Goal: Information Seeking & Learning: Learn about a topic

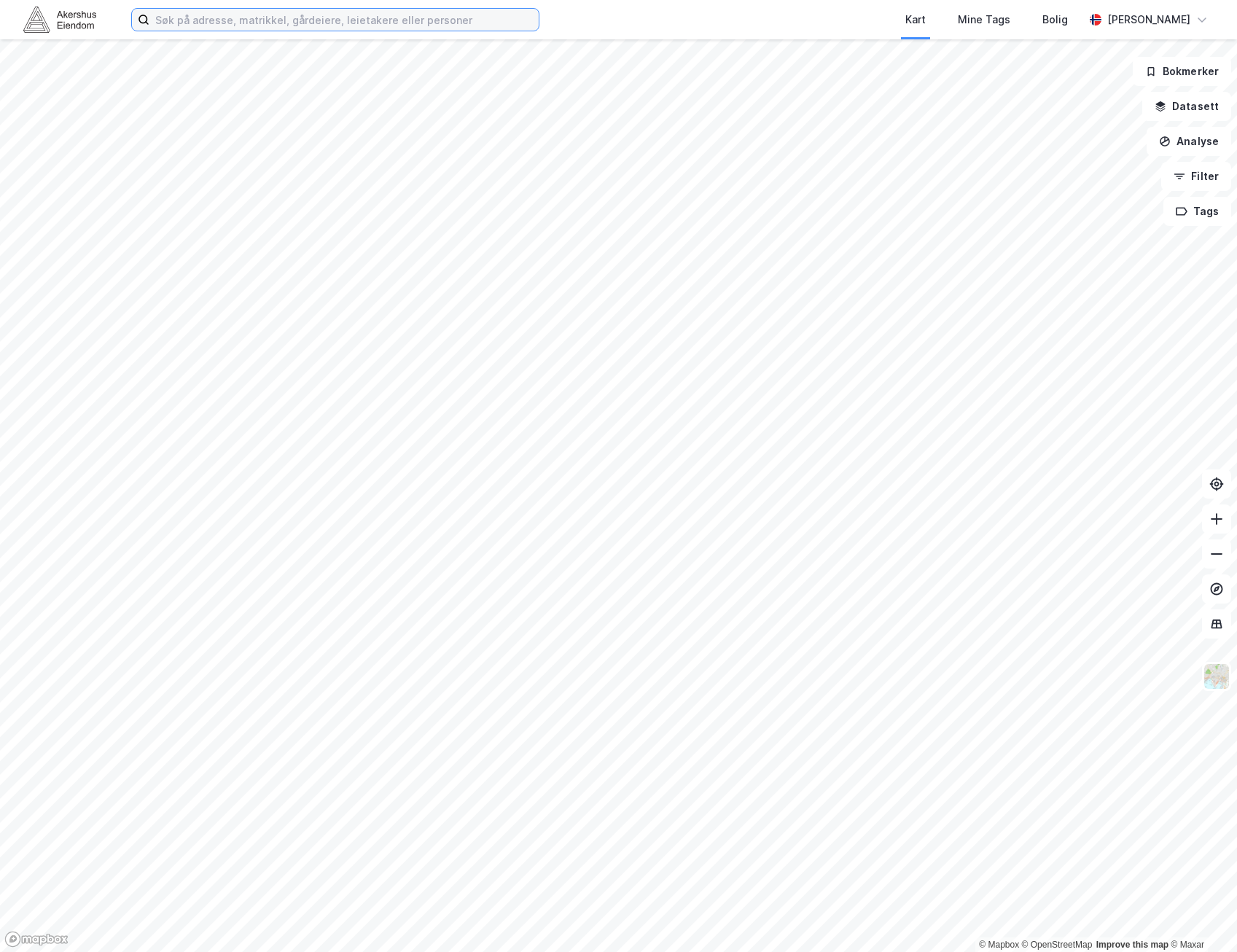
click at [417, 16] on input at bounding box center [344, 19] width 389 height 22
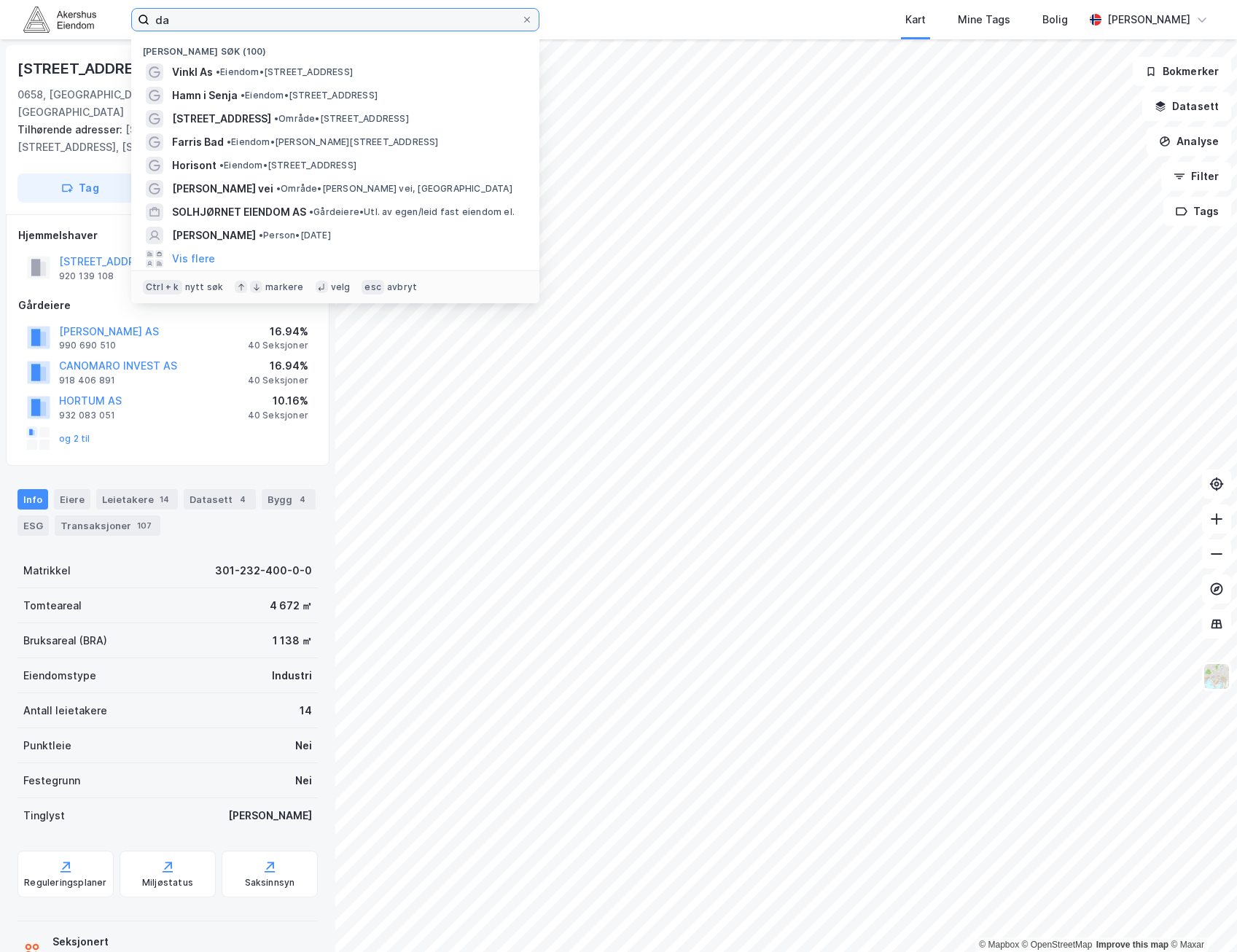
drag, startPoint x: 351, startPoint y: 24, endPoint x: -3, endPoint y: 20, distance: 354.0
click at [0, 20] on html "da Nylige søk (100) Vinkl As • Eiendom • Idrettsveien 4, 1400 Ski Hamn i Senja …" at bounding box center [618, 476] width 1237 height 952
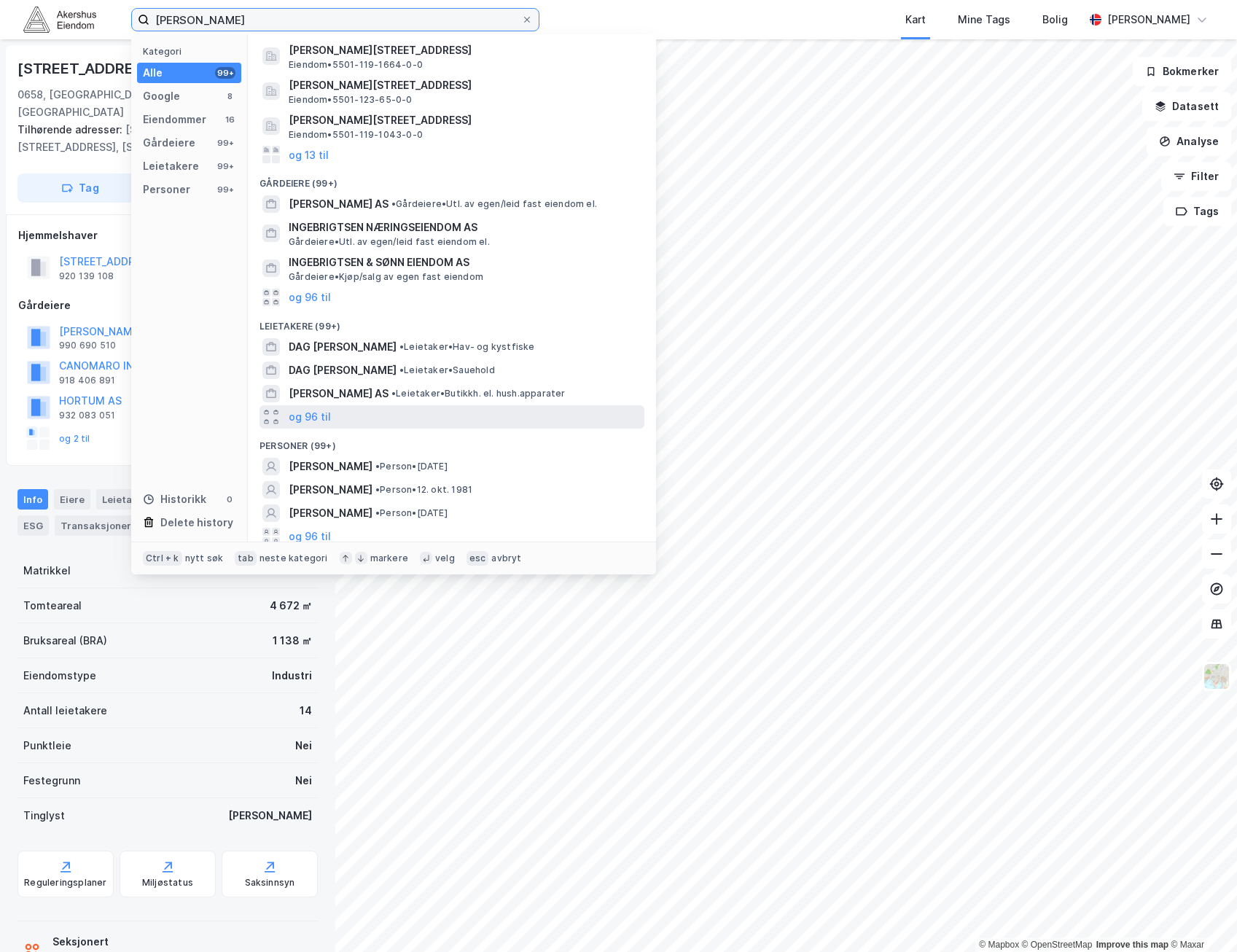
scroll to position [160, 0]
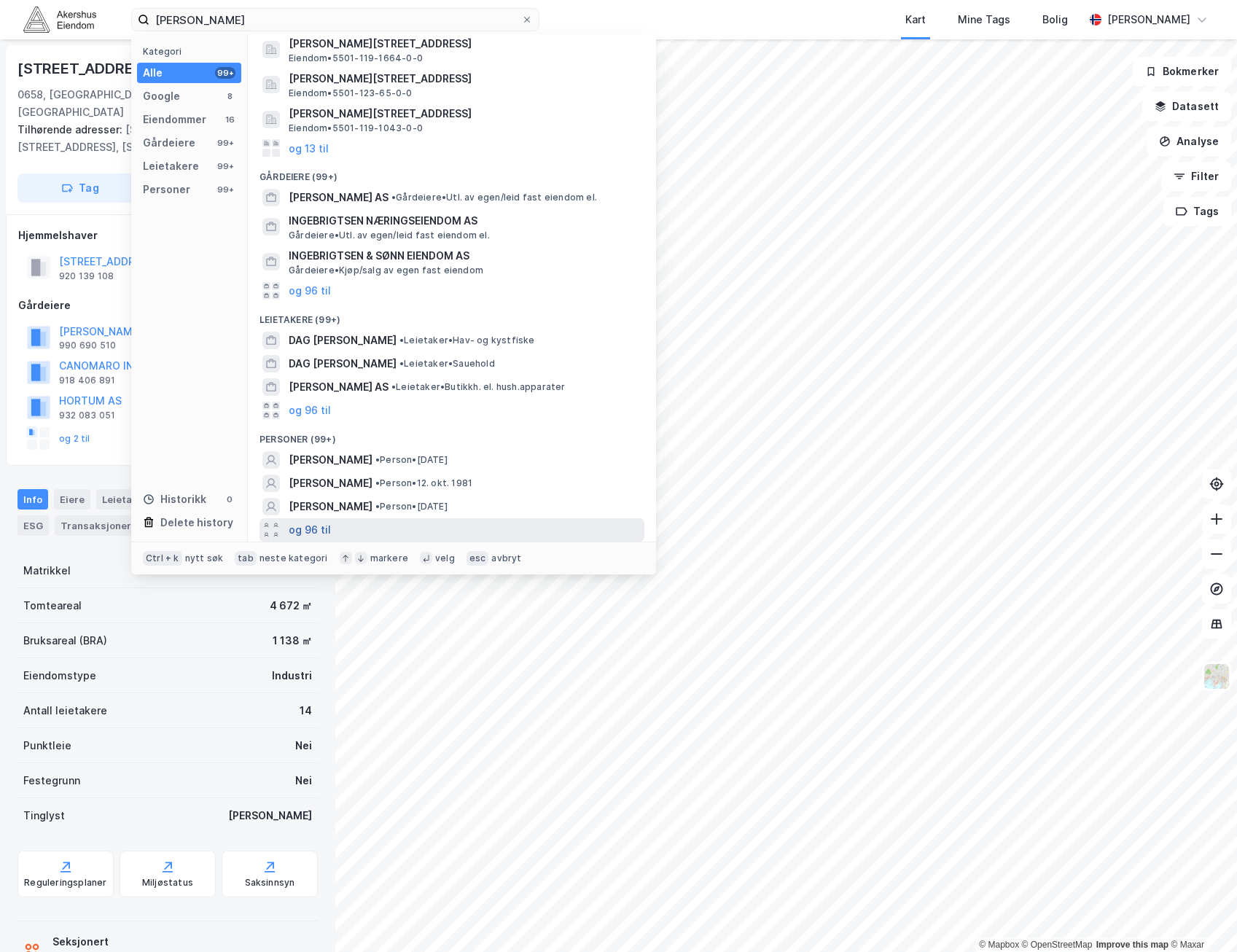
click at [316, 529] on button "og 96 til" at bounding box center [309, 530] width 42 height 17
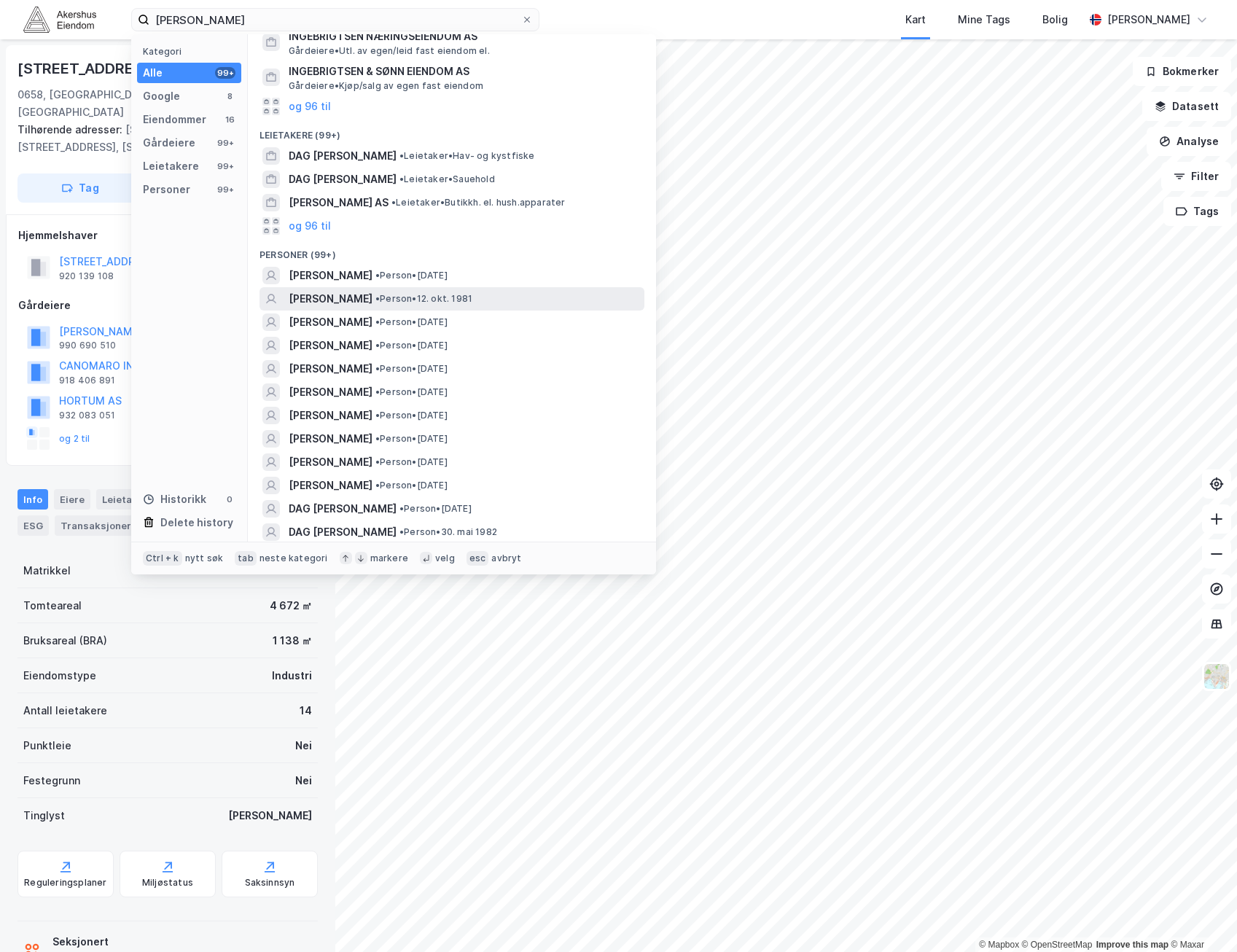
scroll to position [379, 0]
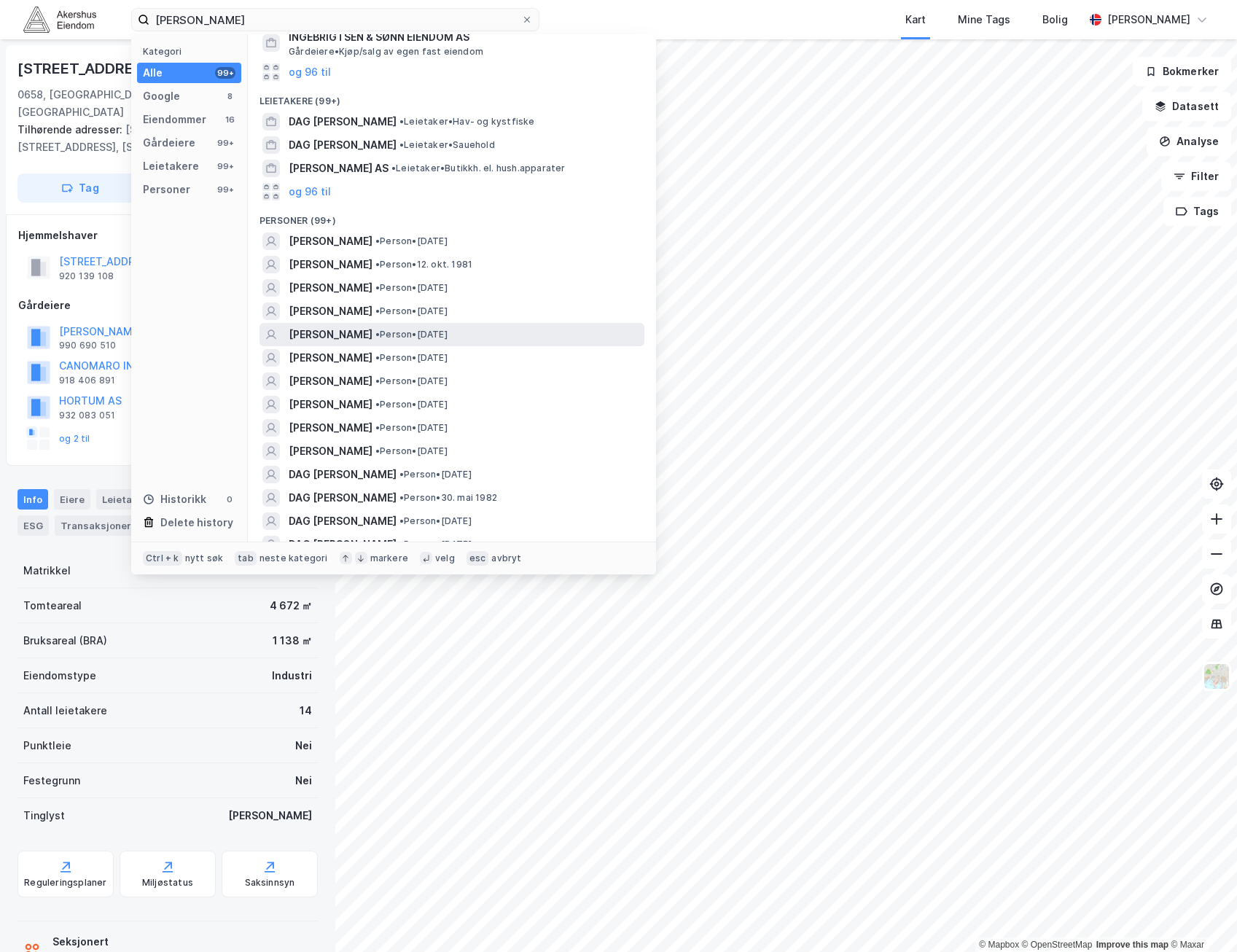
click at [448, 330] on span "• Person • 12. des. 1958" at bounding box center [412, 334] width 73 height 11
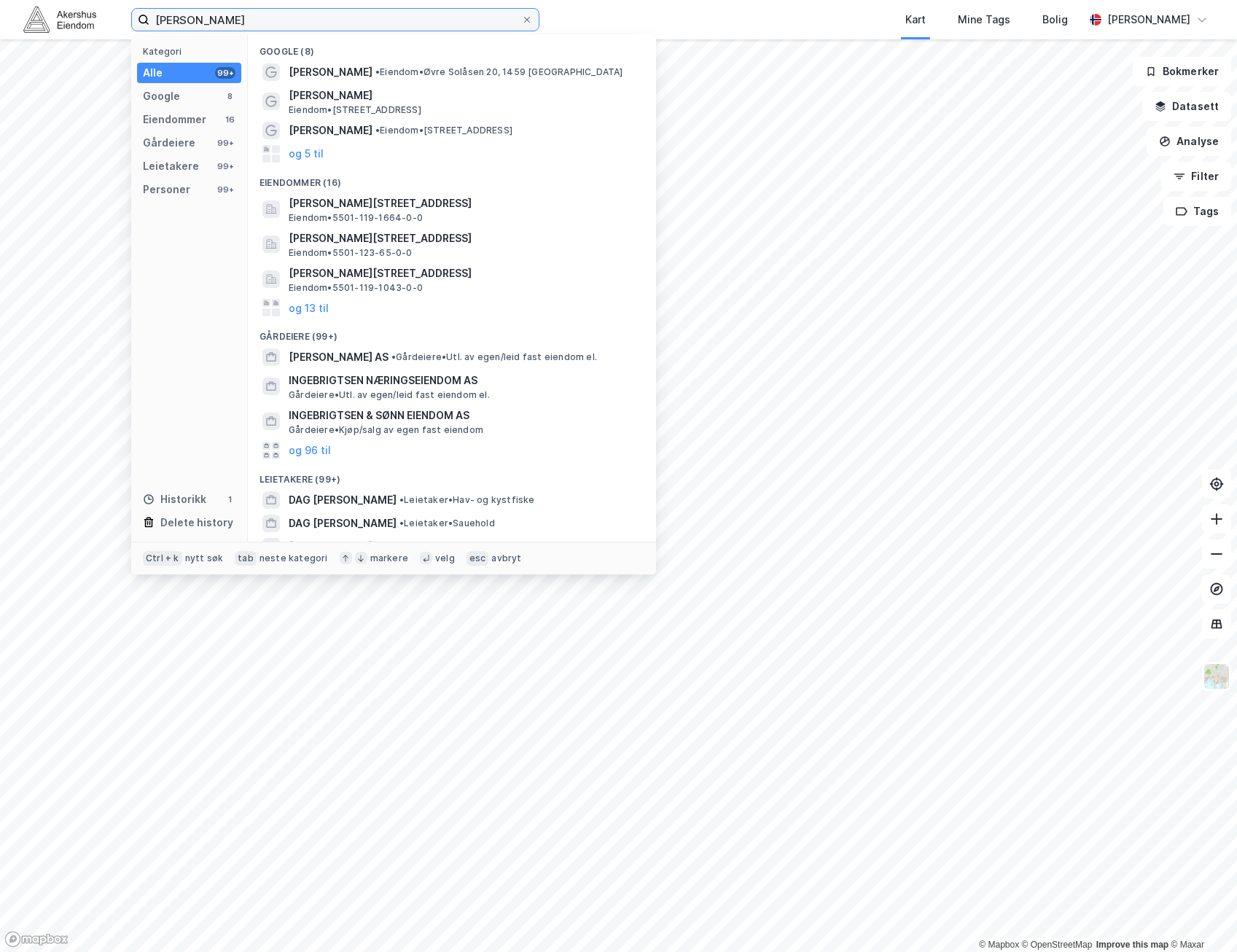
drag, startPoint x: 260, startPoint y: 22, endPoint x: -3, endPoint y: 16, distance: 263.1
click at [0, 16] on html "dag ingebrigtsen Kategori Alle 99+ Google 8 Eiendommer 16 Gårdeiere 99+ Leietak…" at bounding box center [618, 476] width 1237 height 952
paste input "Margrethe Gudny Knudtzo"
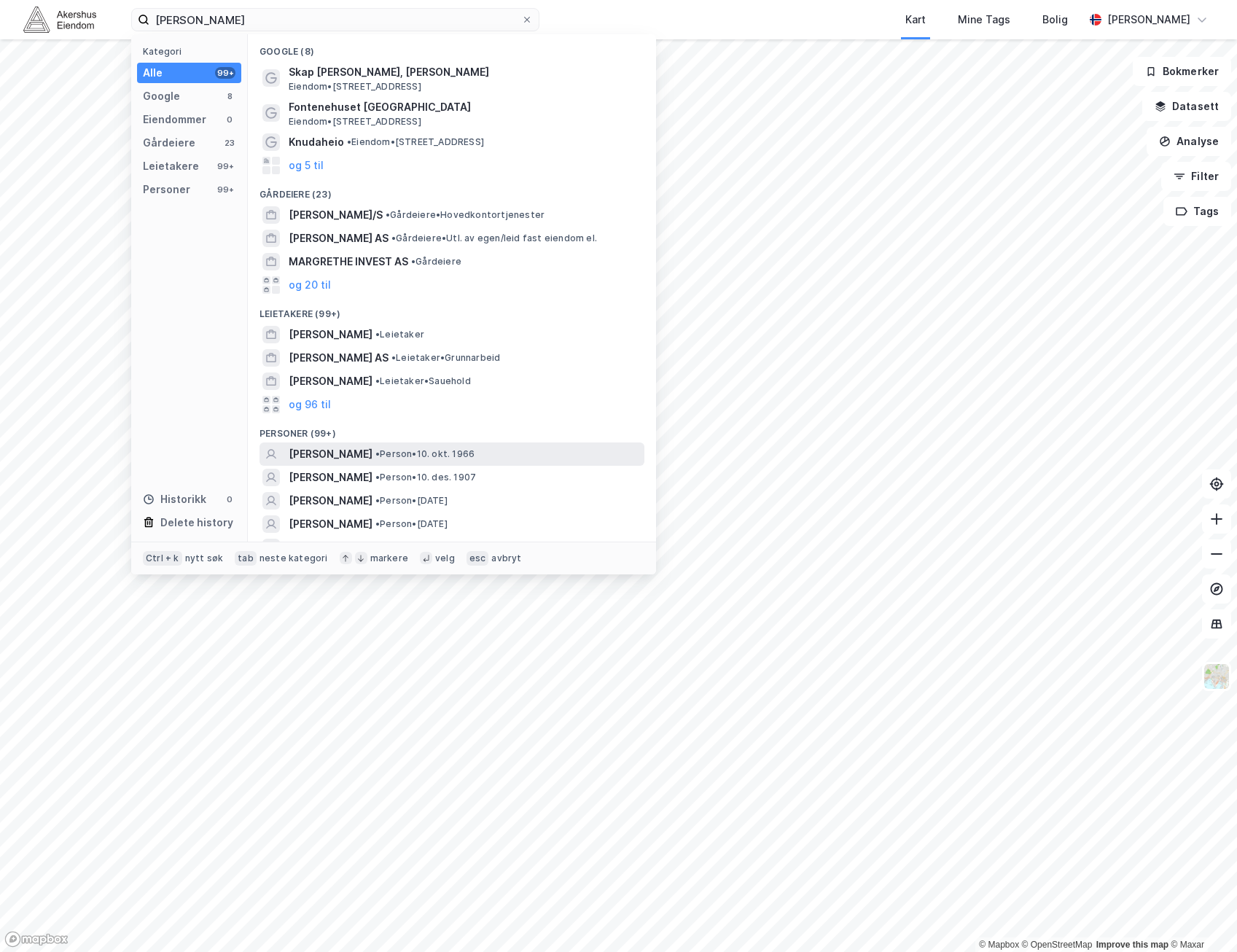
click at [475, 450] on span "• Person • 10. okt. 1966" at bounding box center [425, 454] width 99 height 11
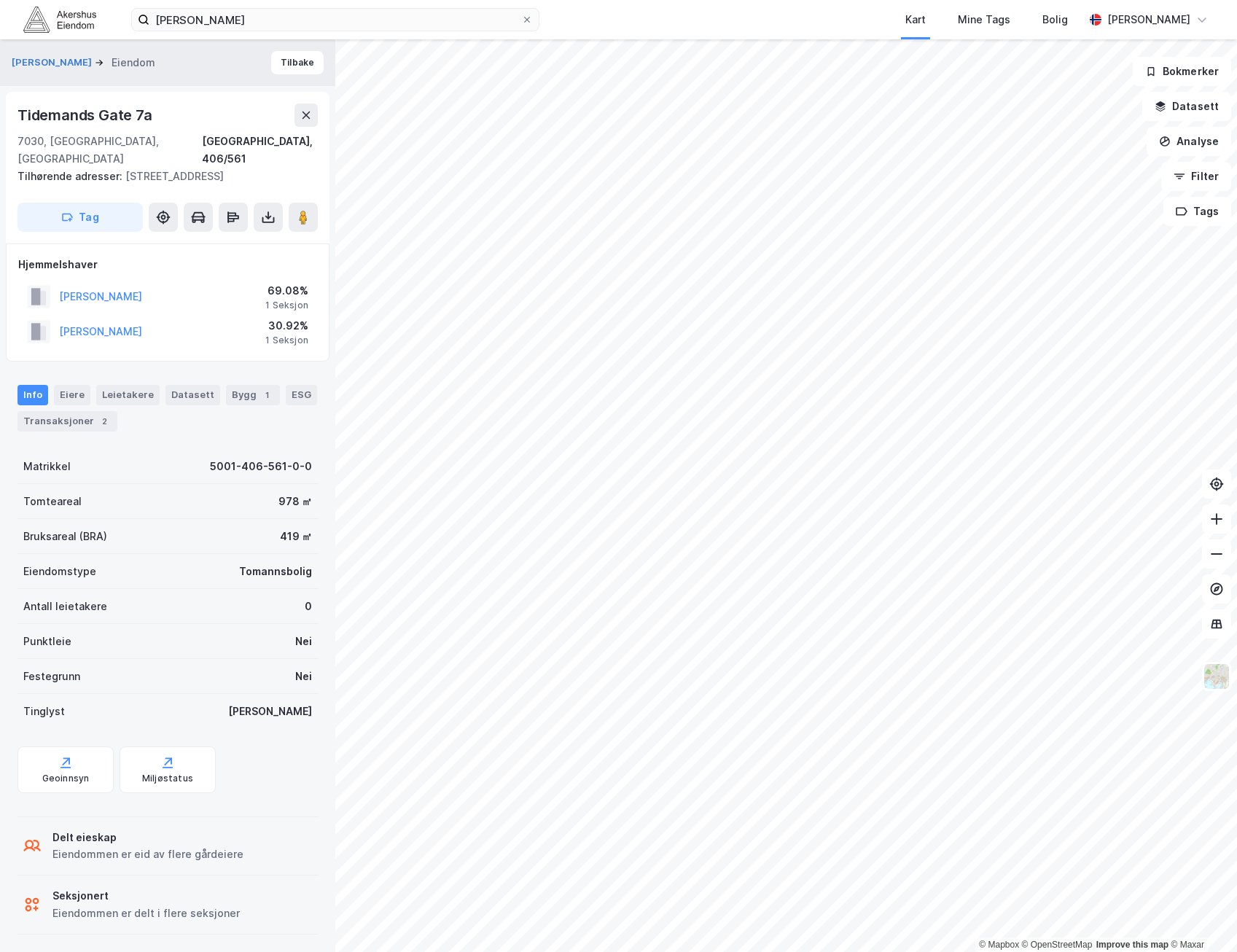
click at [270, 286] on div "69.08%" at bounding box center [287, 291] width 43 height 17
click at [278, 300] on div "1 Seksjon" at bounding box center [287, 305] width 43 height 11
click at [296, 222] on icon at bounding box center [303, 217] width 15 height 15
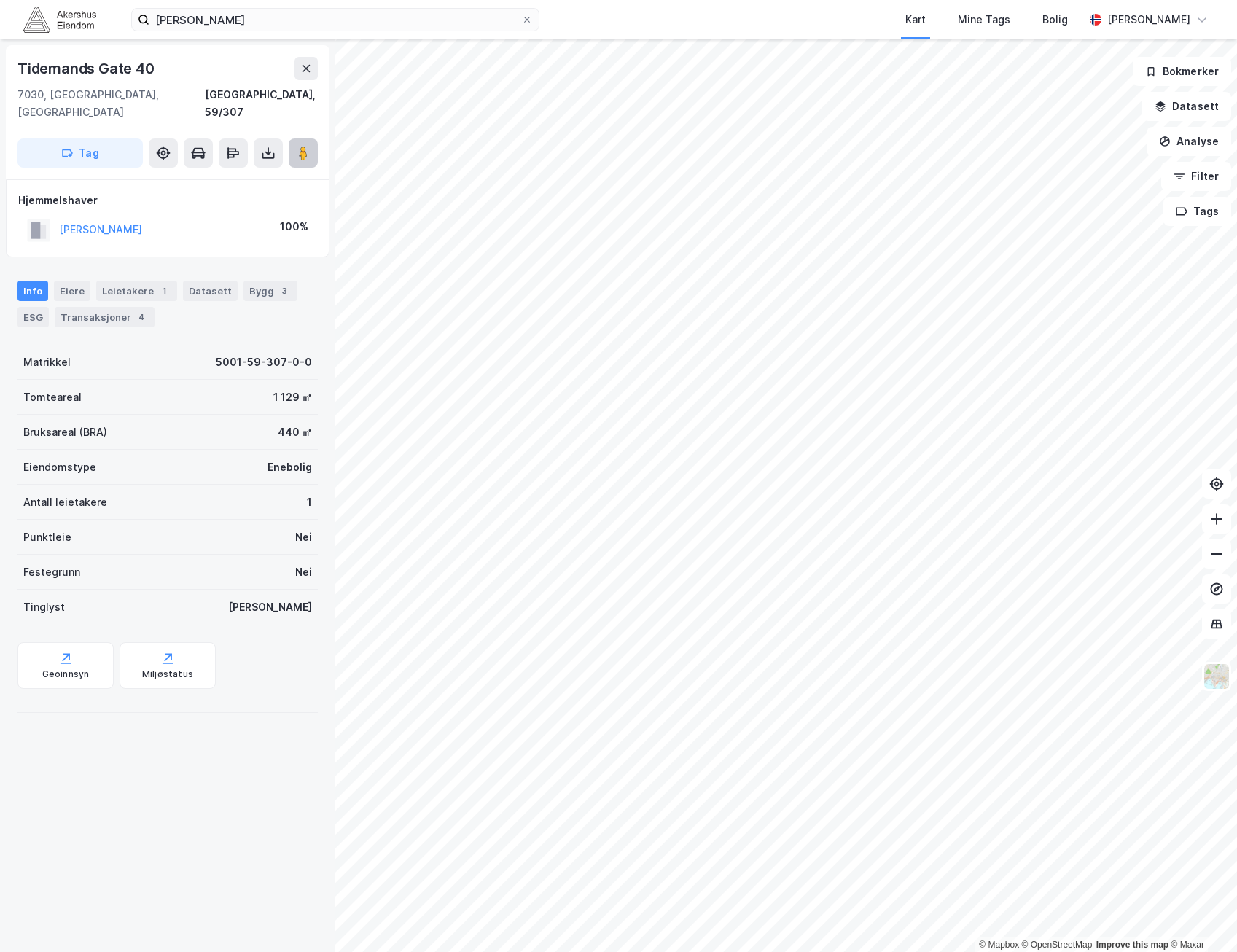
click at [295, 147] on button at bounding box center [302, 152] width 29 height 29
drag, startPoint x: 89, startPoint y: 296, endPoint x: 46, endPoint y: 270, distance: 50.2
click at [90, 307] on div "Transaksjoner 3" at bounding box center [67, 316] width 100 height 20
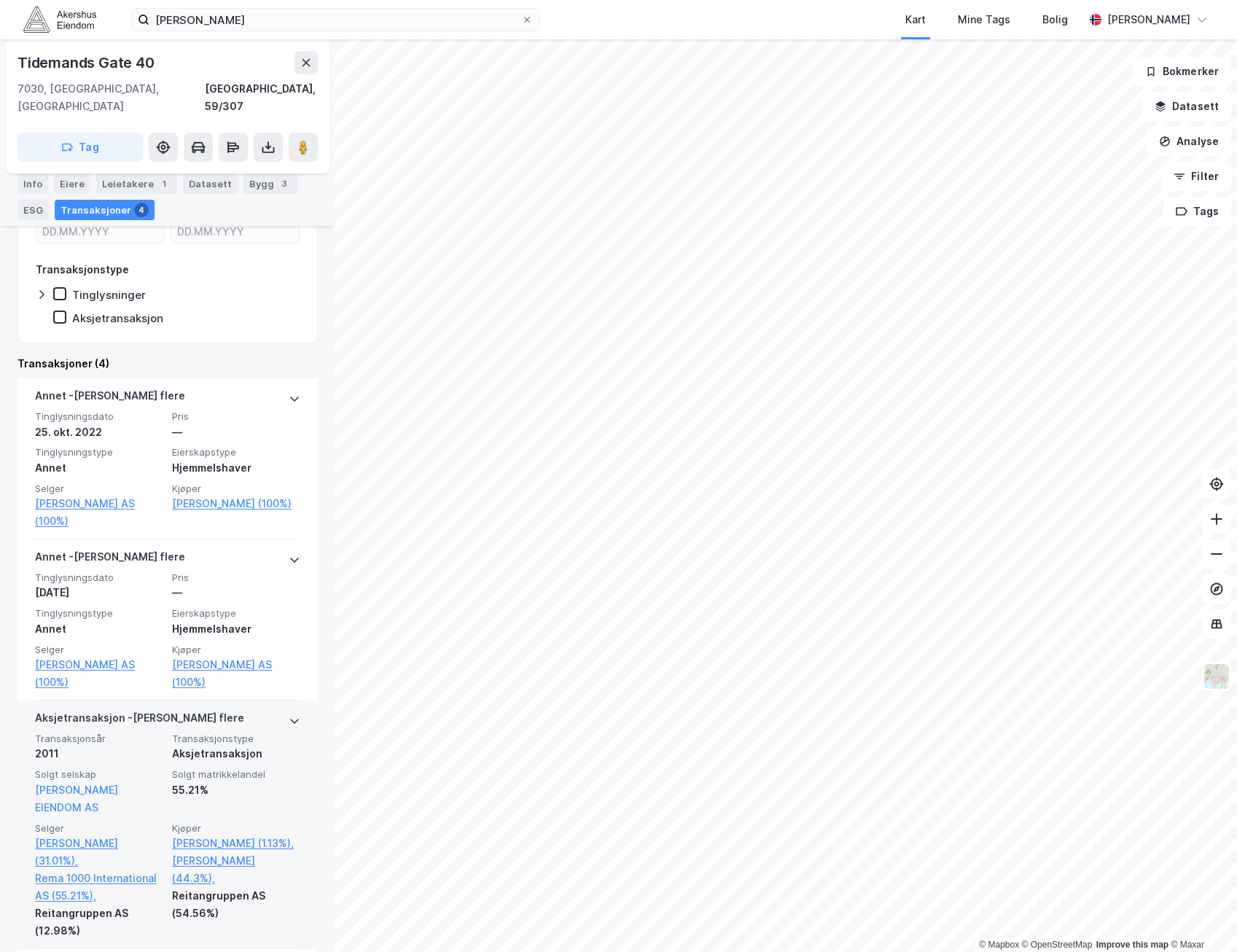
scroll to position [344, 0]
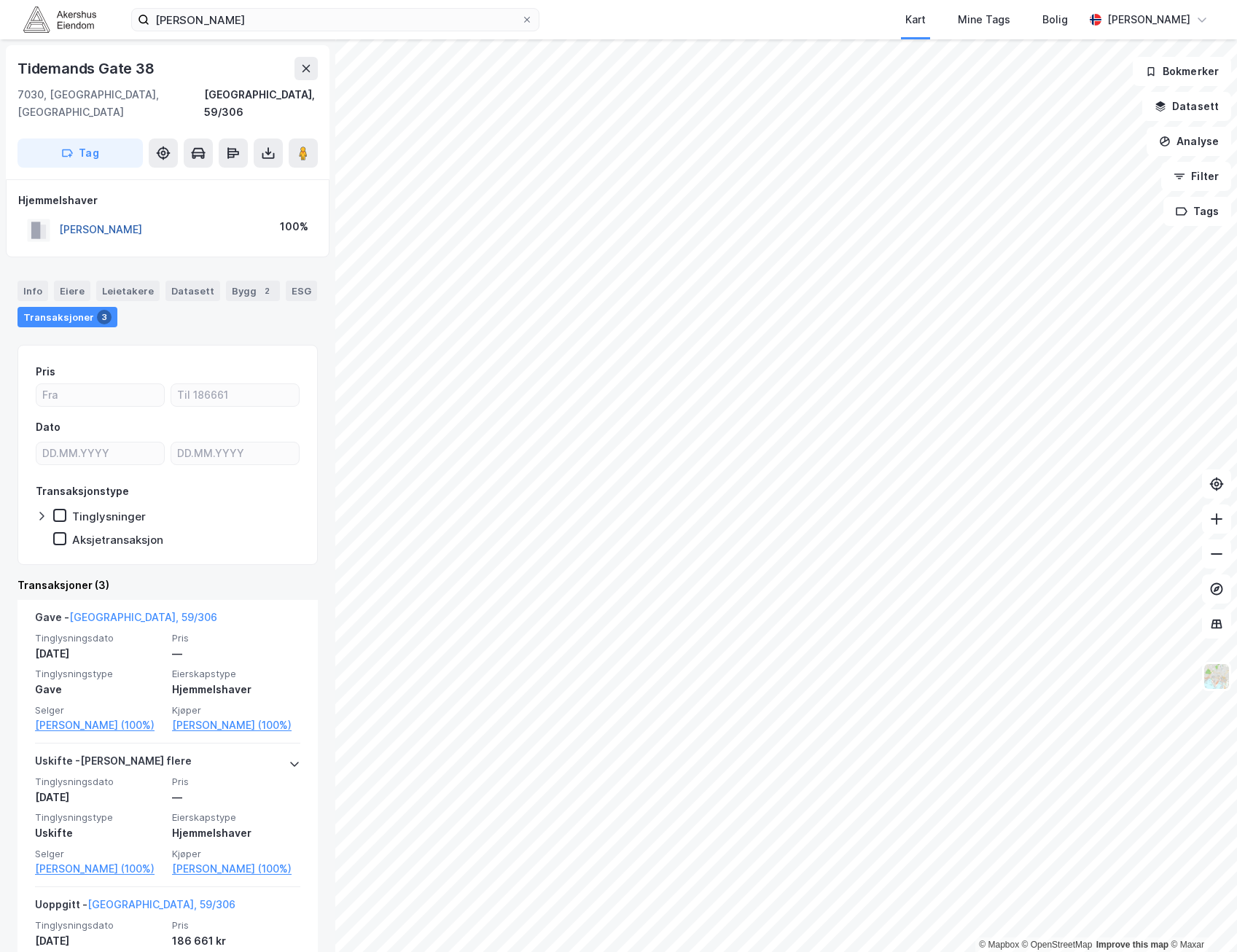
click at [0, 0] on button "EGGEN RAGNAR" at bounding box center [0, 0] width 0 height 0
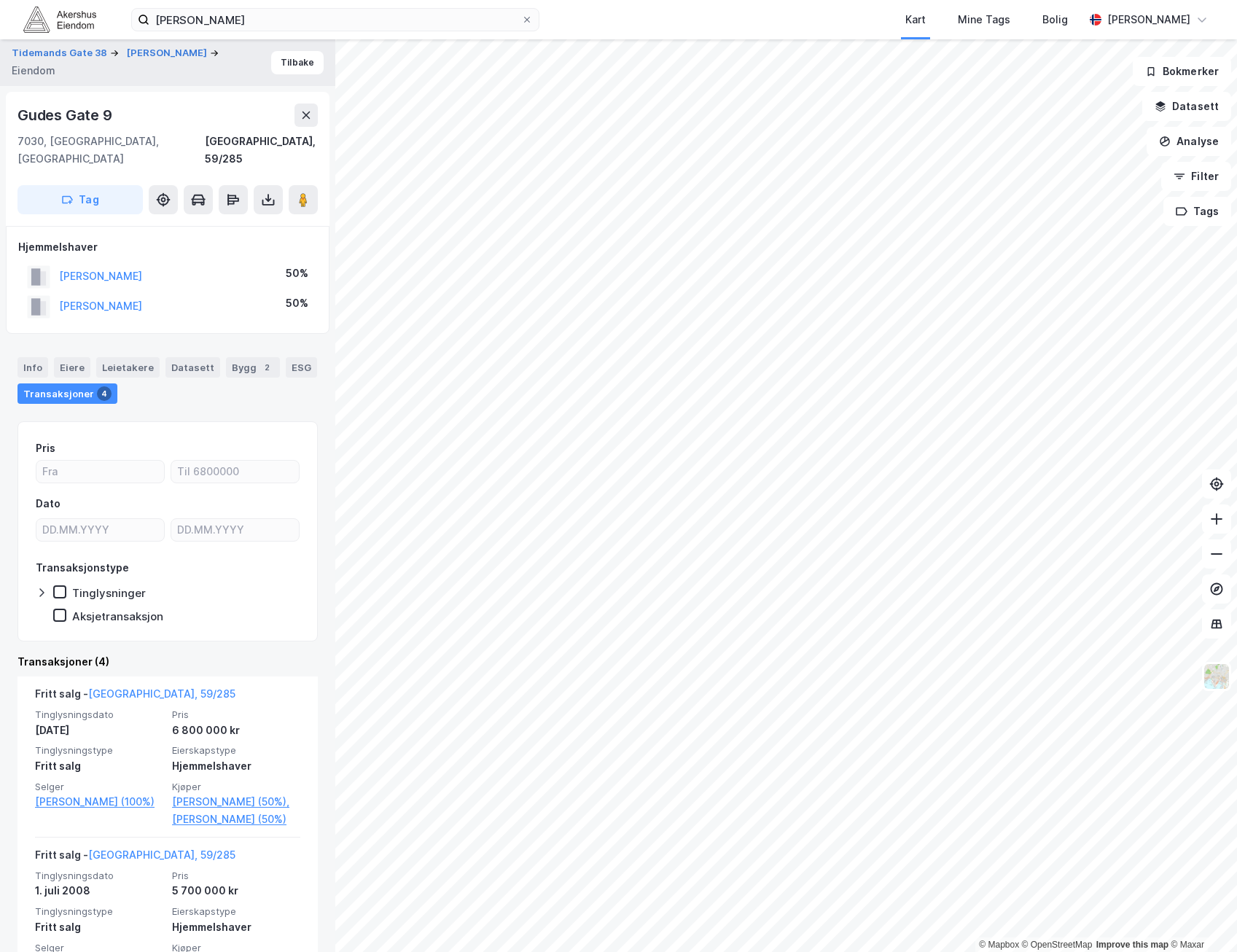
click at [217, 242] on div "Hjemmelshaver EGGEN RAGNAR 50% EGGEN ELSE-MARIE SÆTHER 50%" at bounding box center [168, 280] width 299 height 83
click at [299, 190] on button at bounding box center [302, 199] width 29 height 29
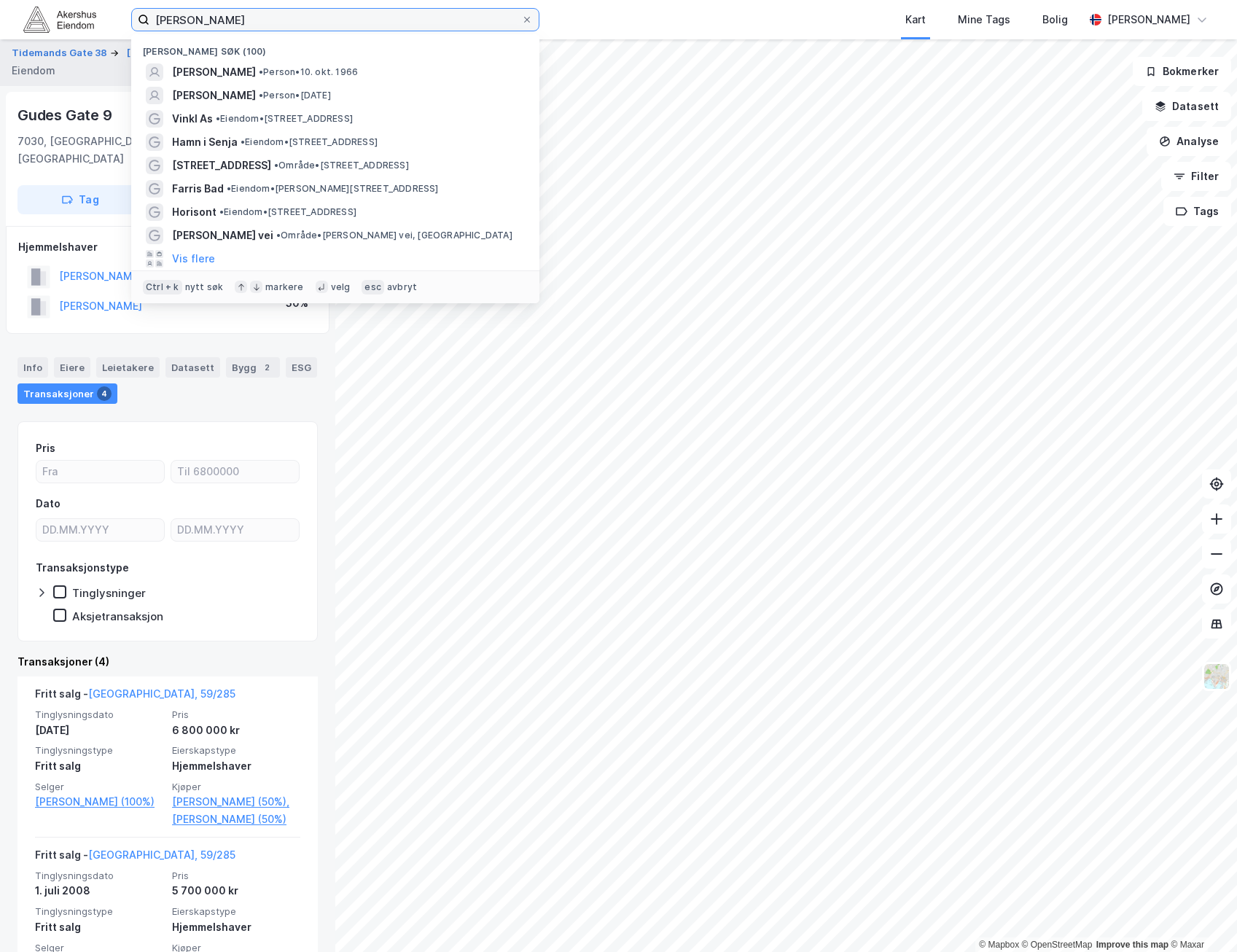
drag, startPoint x: 433, startPoint y: 16, endPoint x: -3, endPoint y: 61, distance: 438.3
click at [0, 61] on html "Margrethe Gudny Knudtzon Nylige søk (100) MARGRETHE GUDNY KNUDTZON • Person • 1…" at bounding box center [618, 476] width 1237 height 952
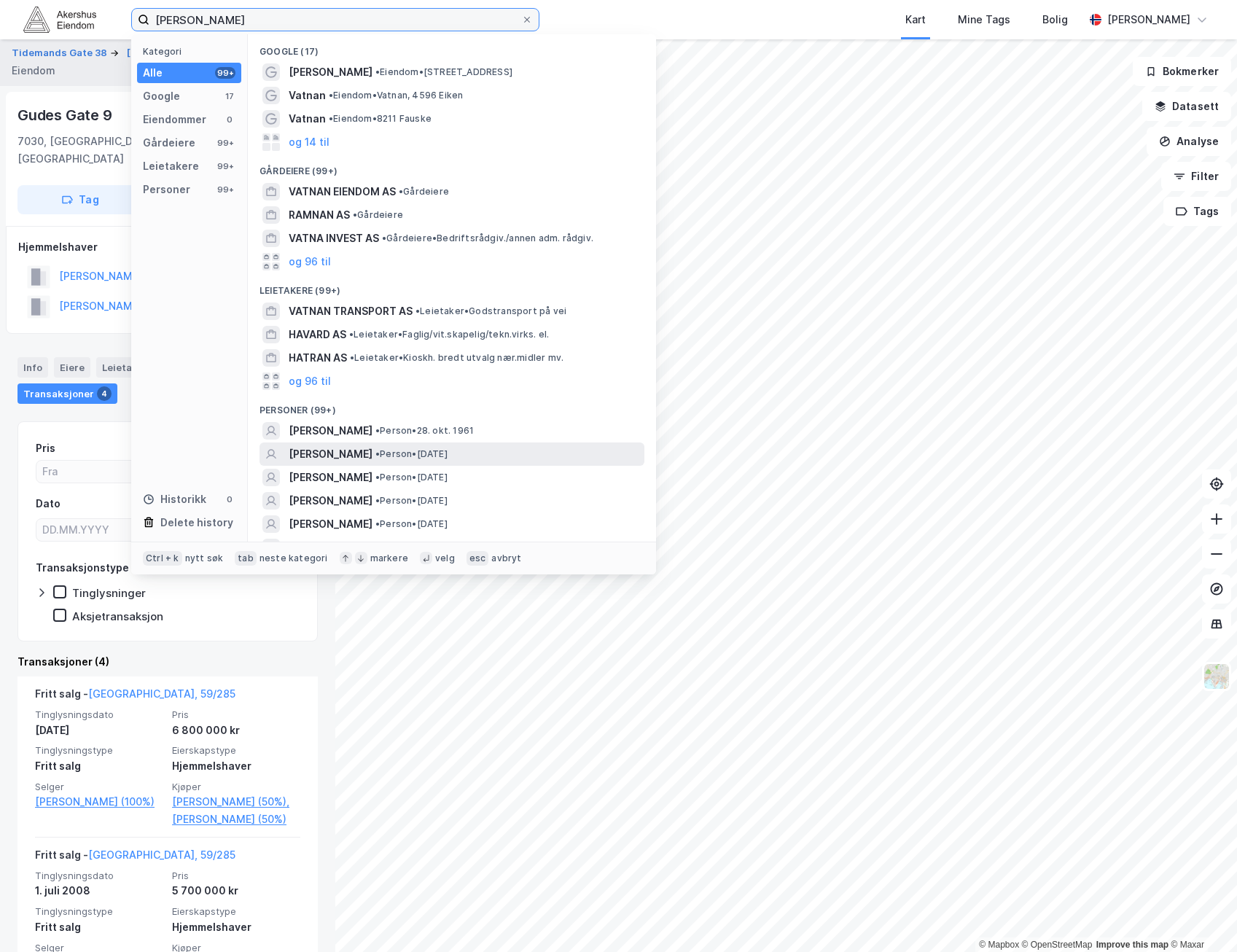
type input "håvard vatnan"
click at [448, 450] on span "• Person • 12. nov. 1993" at bounding box center [412, 454] width 73 height 11
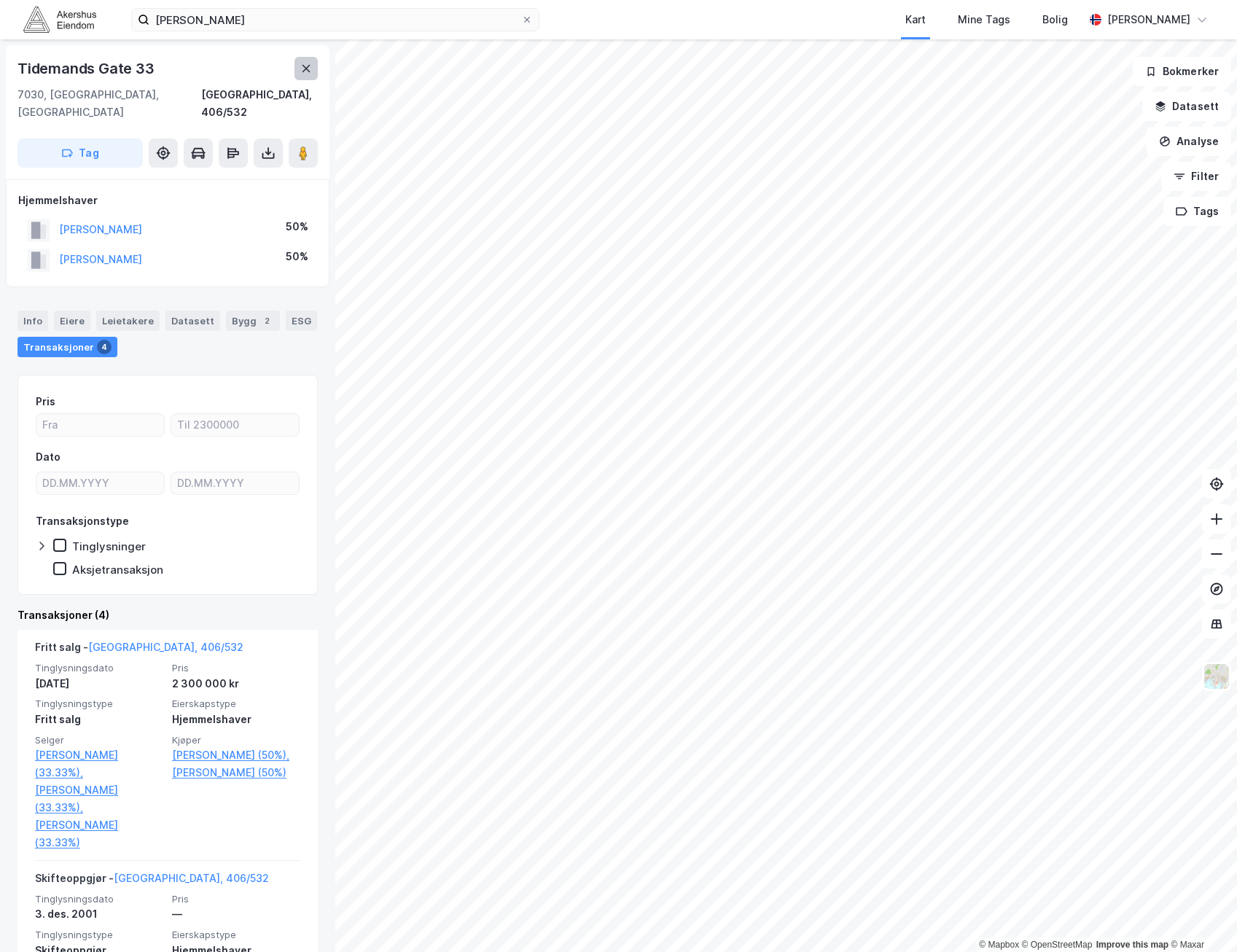
click at [310, 70] on icon at bounding box center [306, 68] width 11 height 11
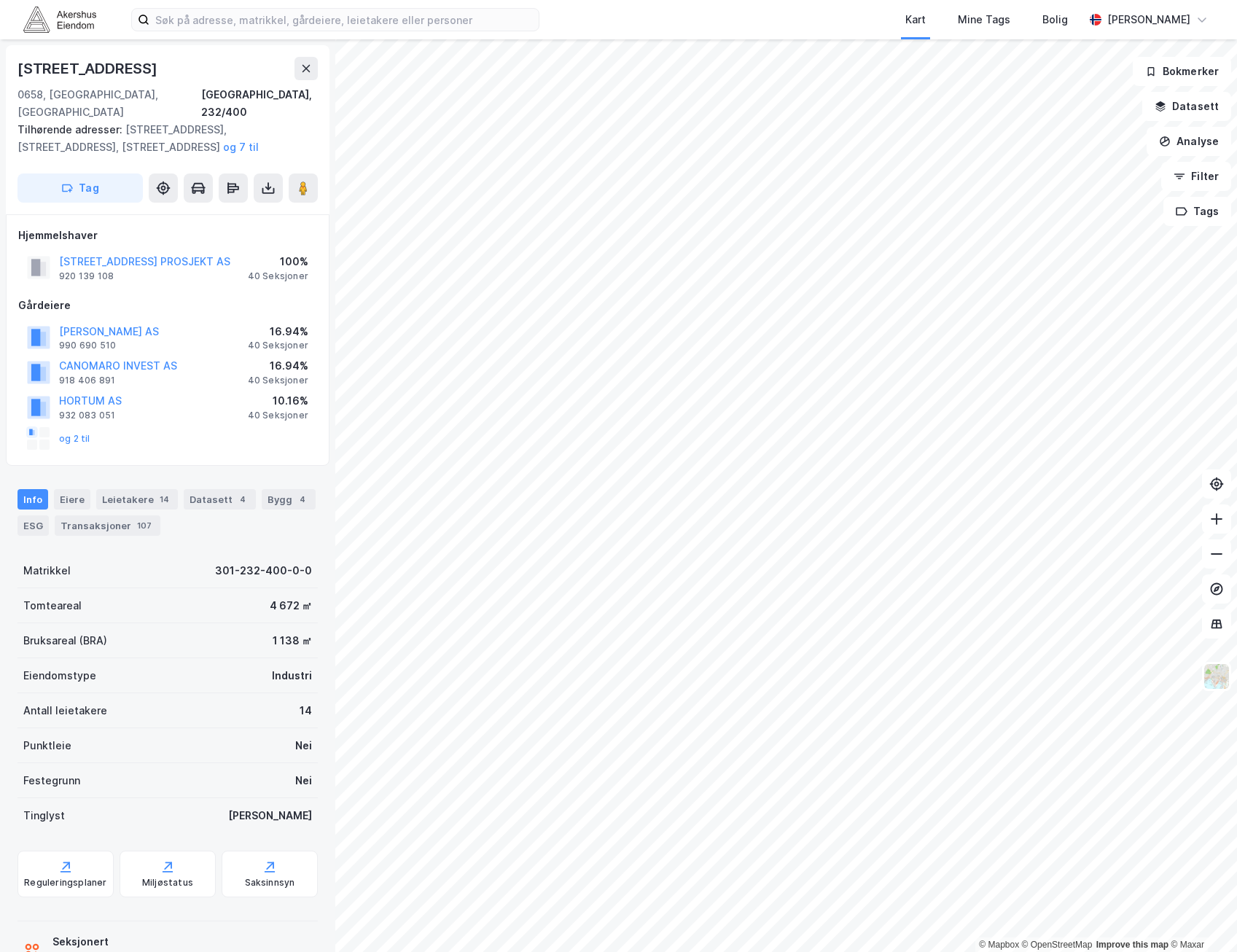
click at [170, 273] on div "Hjemmelshaver ØSTERDALSGATA 1 PROSJEKT AS 920 139 108 100% 40 Seksjoner Gårdeie…" at bounding box center [168, 339] width 299 height 226
click at [229, 277] on div "Hjemmelshaver ØSTERDALSGATA 1 PROSJEKT AS 920 139 108 100% 40 Seksjoner Gårdeie…" at bounding box center [168, 339] width 299 height 226
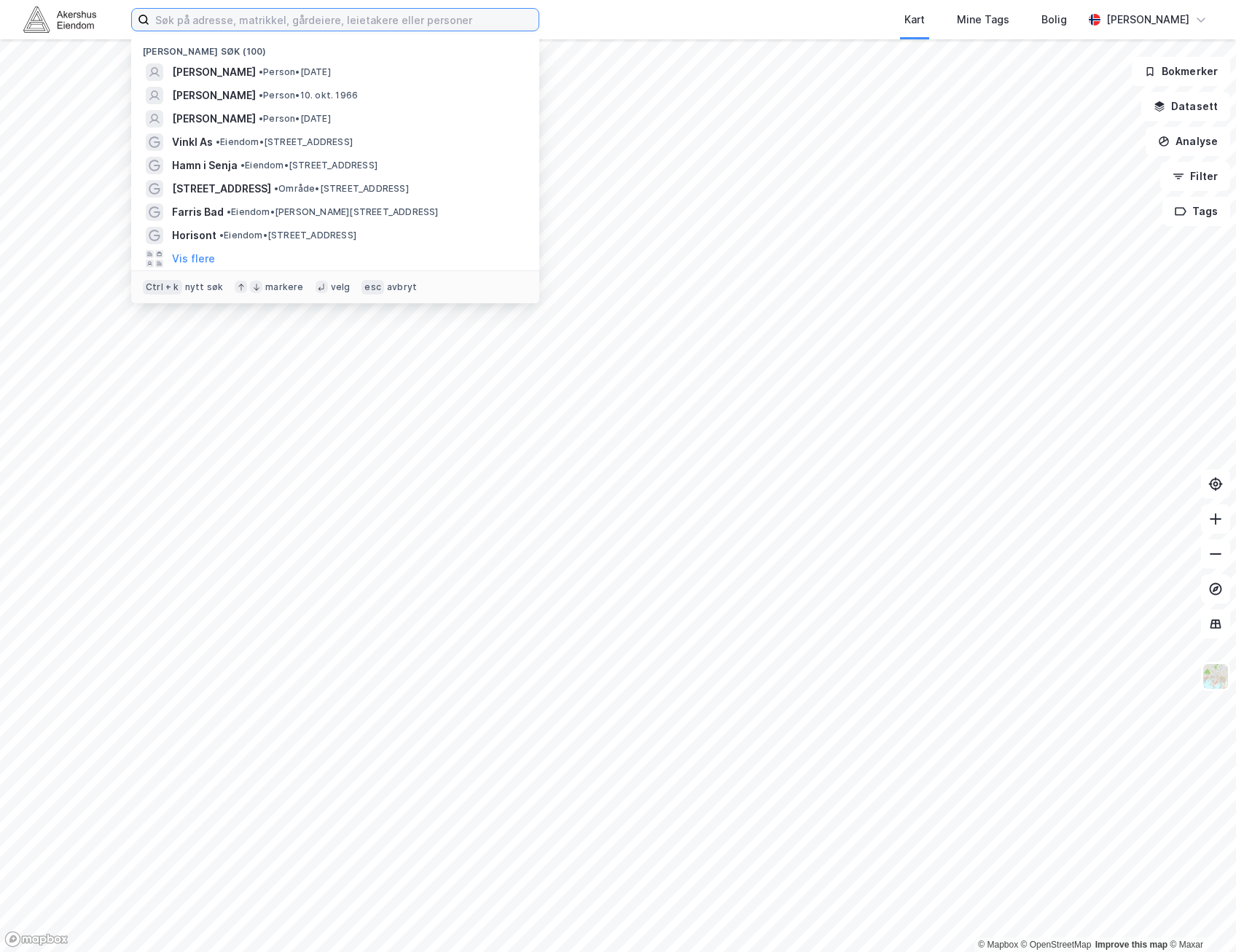
click at [388, 29] on input at bounding box center [344, 19] width 389 height 22
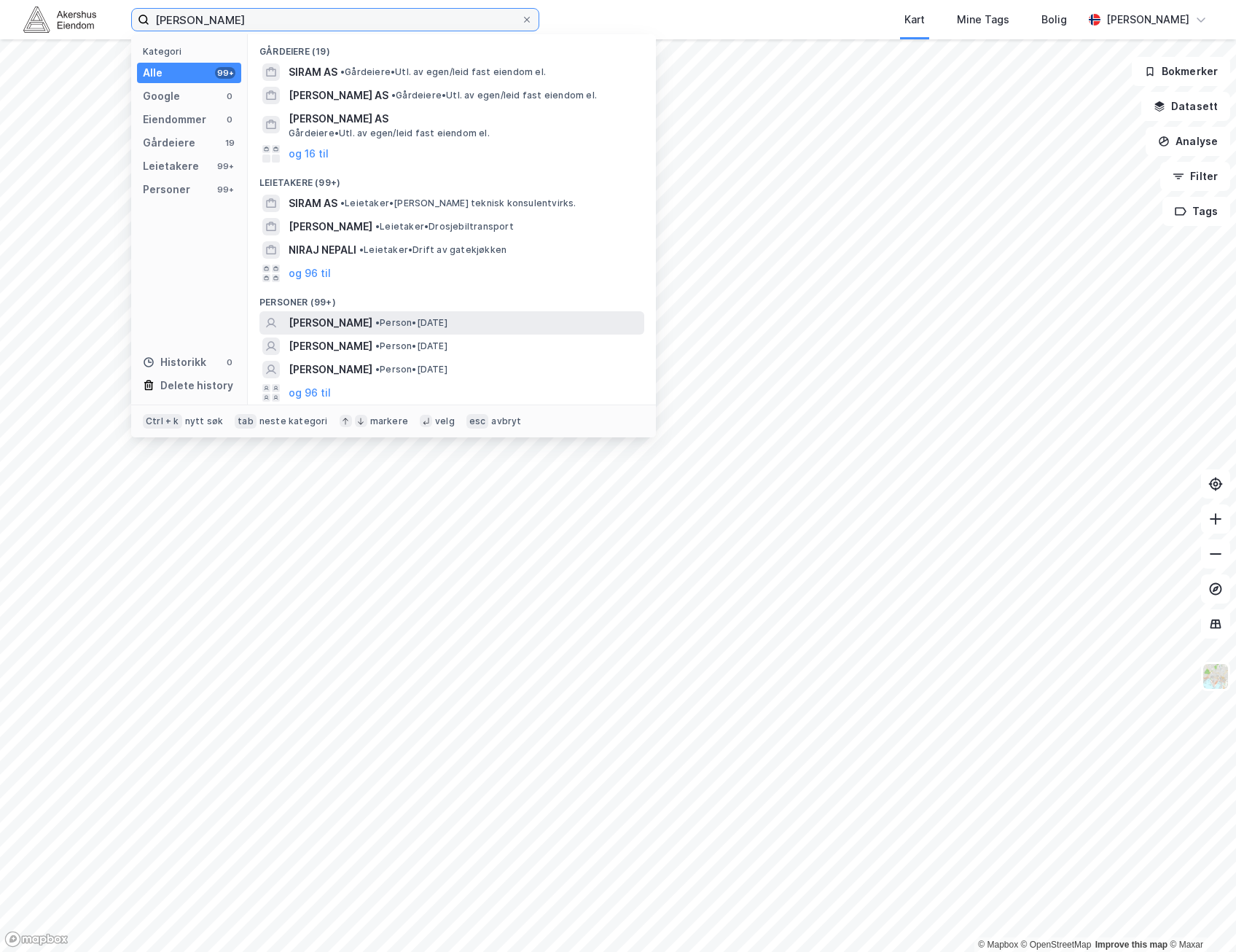
type input "[PERSON_NAME]"
click at [448, 321] on span "• Person • [DATE]" at bounding box center [412, 323] width 73 height 11
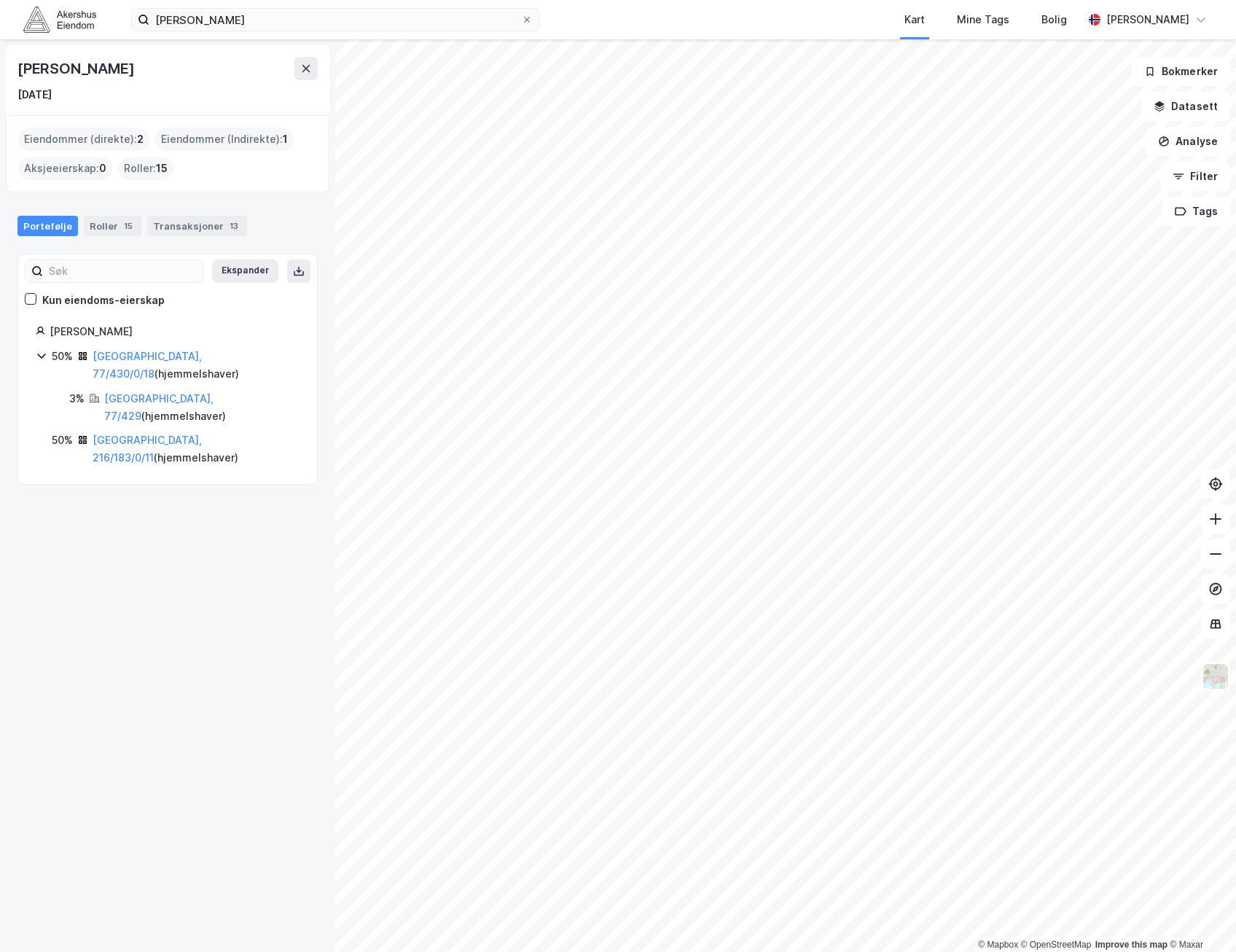
click at [38, 355] on icon at bounding box center [41, 355] width 11 height 11
click at [151, 360] on link "[GEOGRAPHIC_DATA], 77/430/0/18" at bounding box center [147, 365] width 109 height 30
click at [168, 434] on link "[GEOGRAPHIC_DATA], 216/183/0/11" at bounding box center [147, 448] width 109 height 30
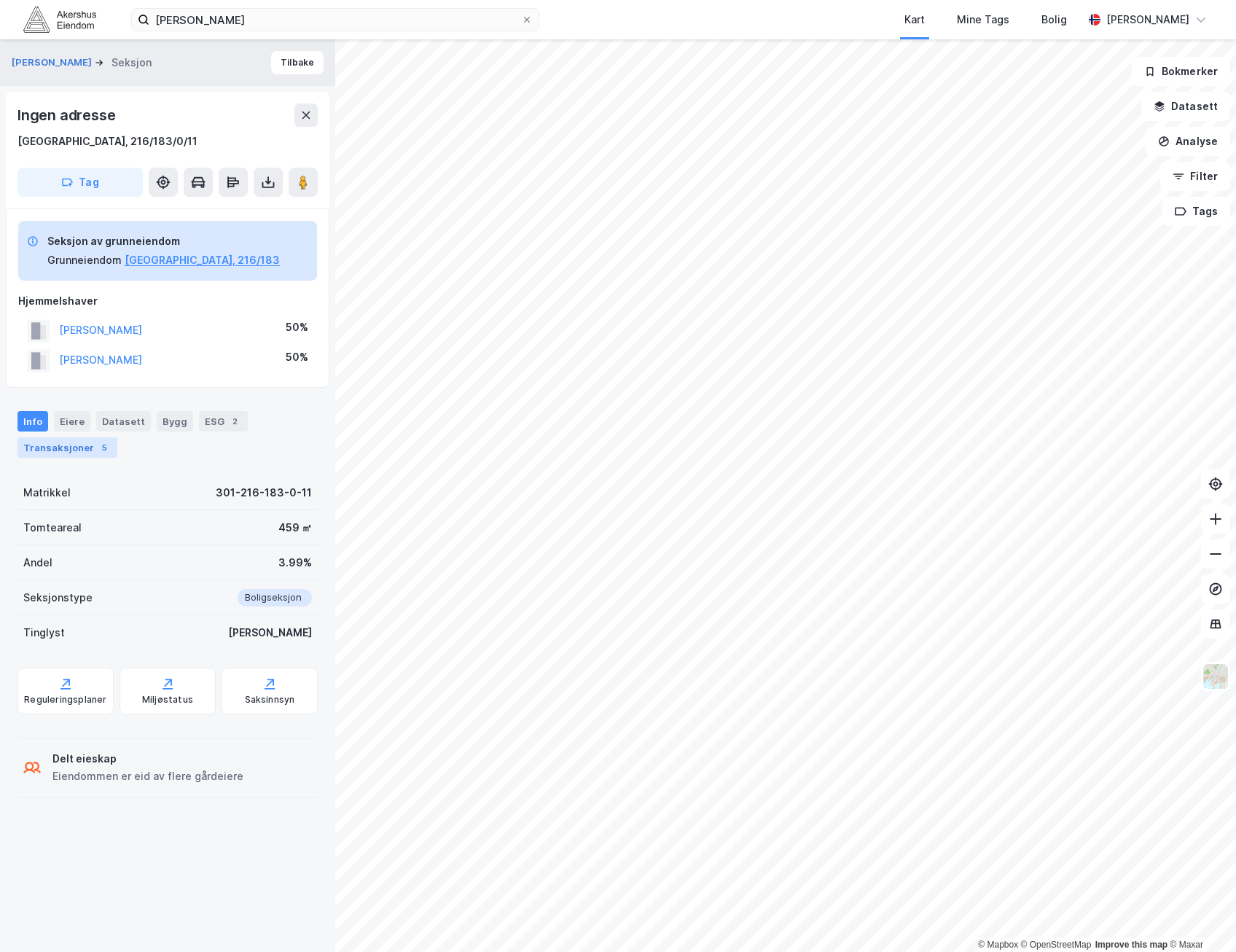
click at [87, 450] on div "Transaksjoner 5" at bounding box center [67, 447] width 100 height 20
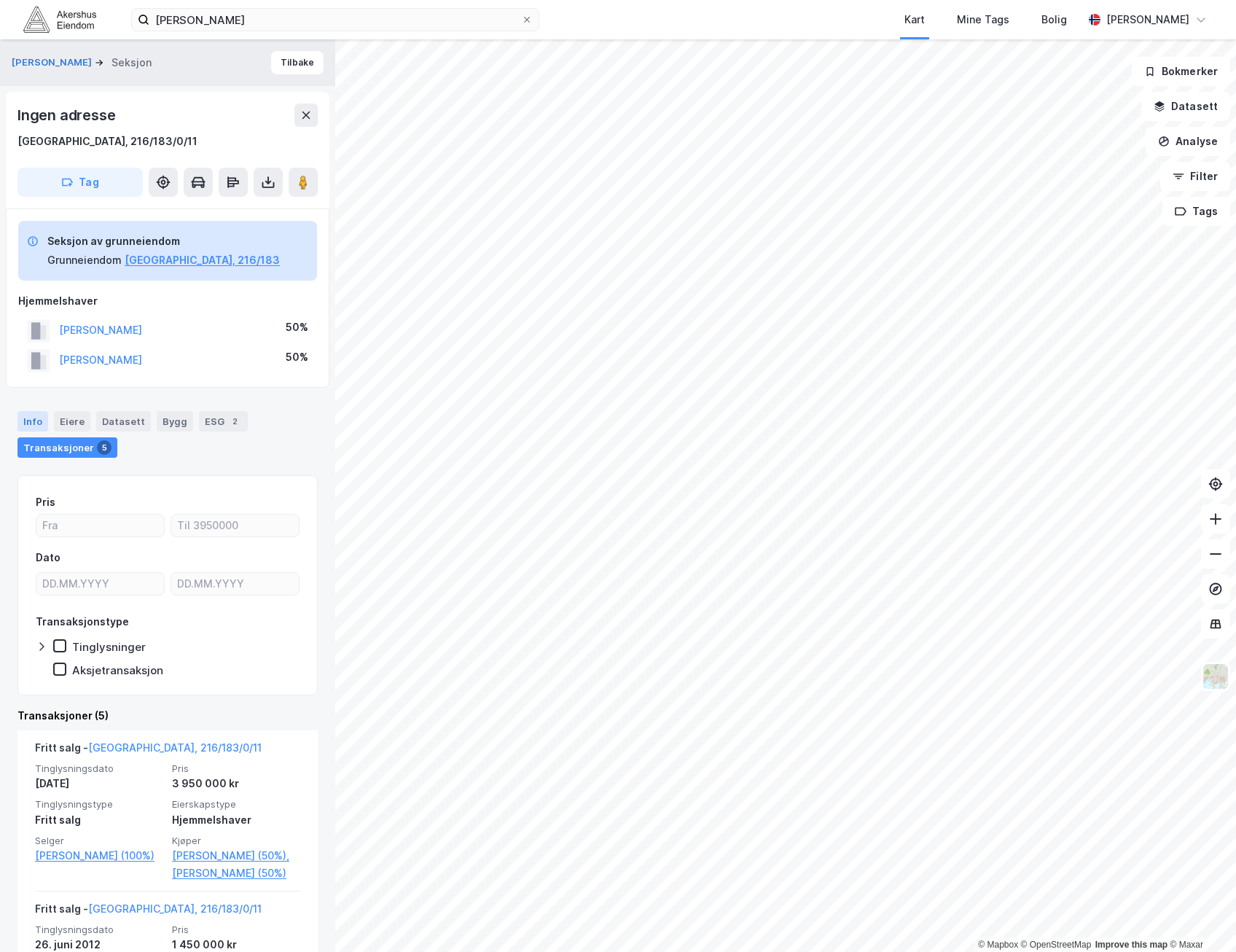
click at [29, 415] on div "Info" at bounding box center [32, 420] width 31 height 20
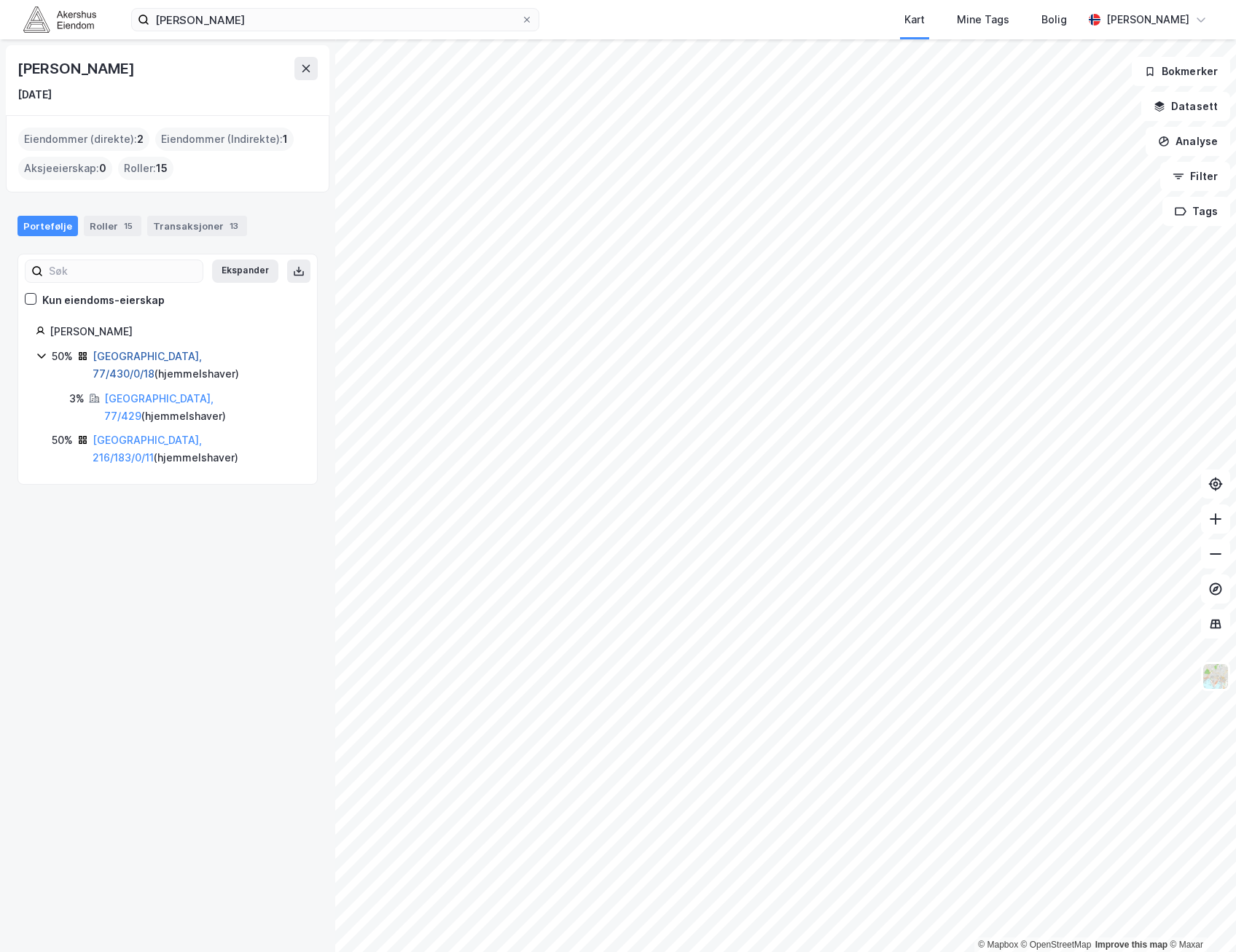
click at [162, 356] on link "[GEOGRAPHIC_DATA], 77/430/0/18" at bounding box center [147, 365] width 109 height 30
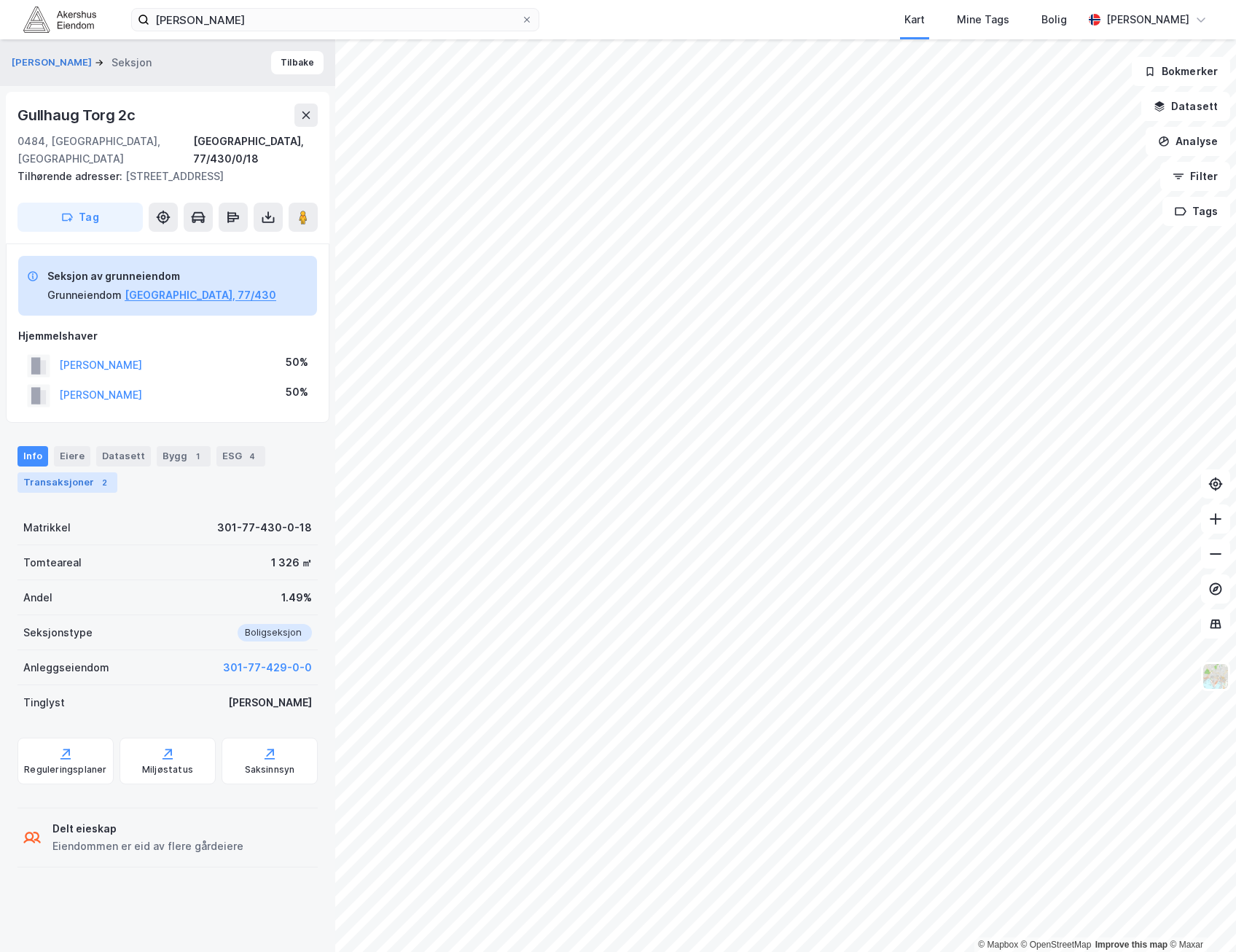
click at [97, 476] on div "2" at bounding box center [104, 483] width 15 height 15
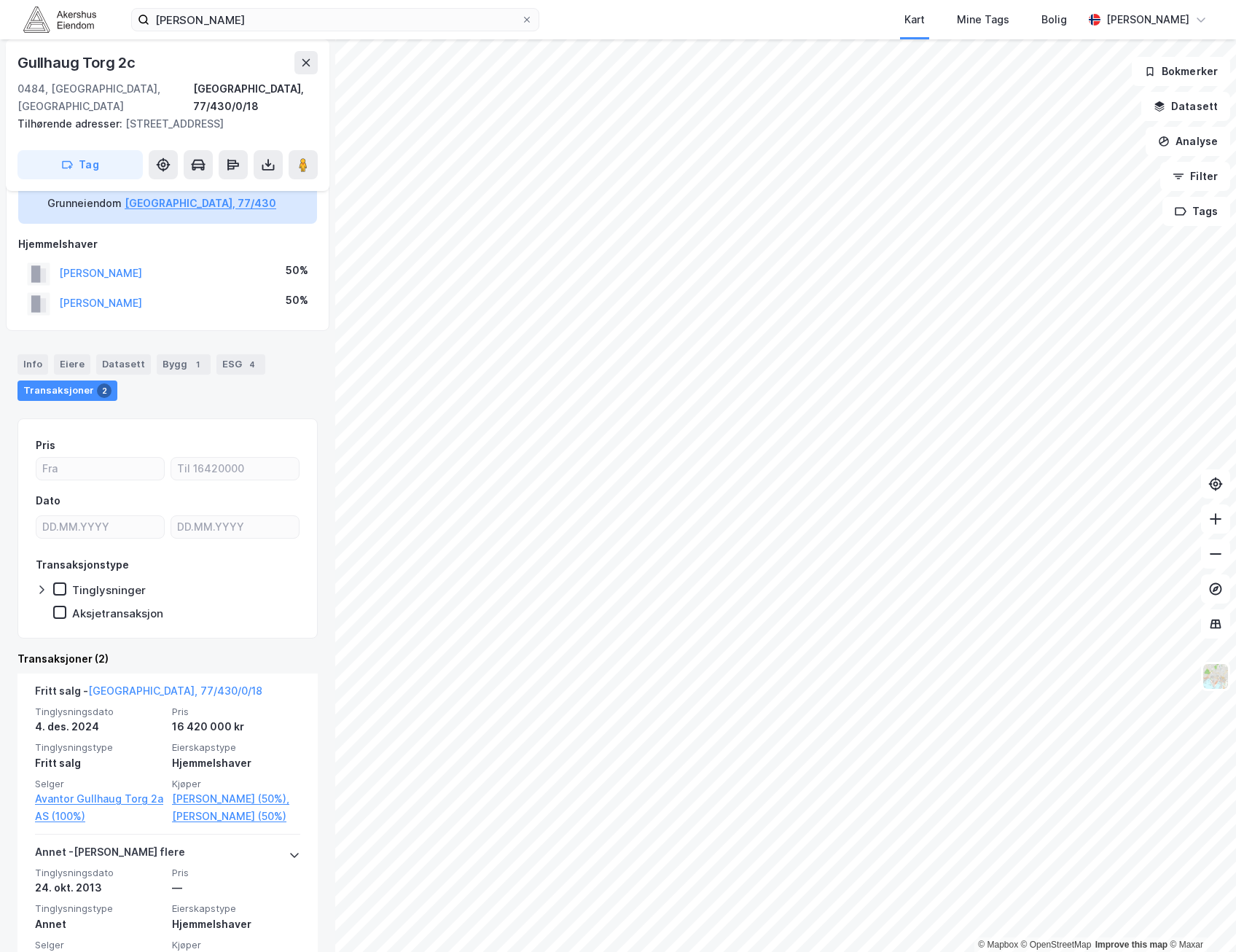
scroll to position [146, 0]
